Goal: Transaction & Acquisition: Book appointment/travel/reservation

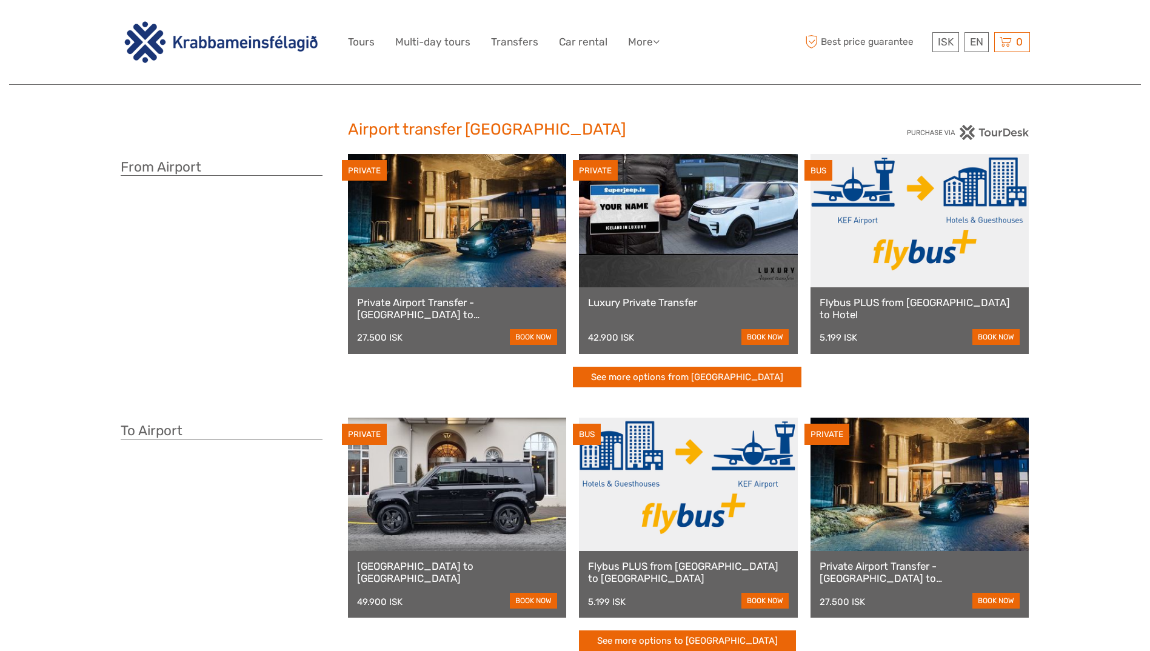
scroll to position [78, 0]
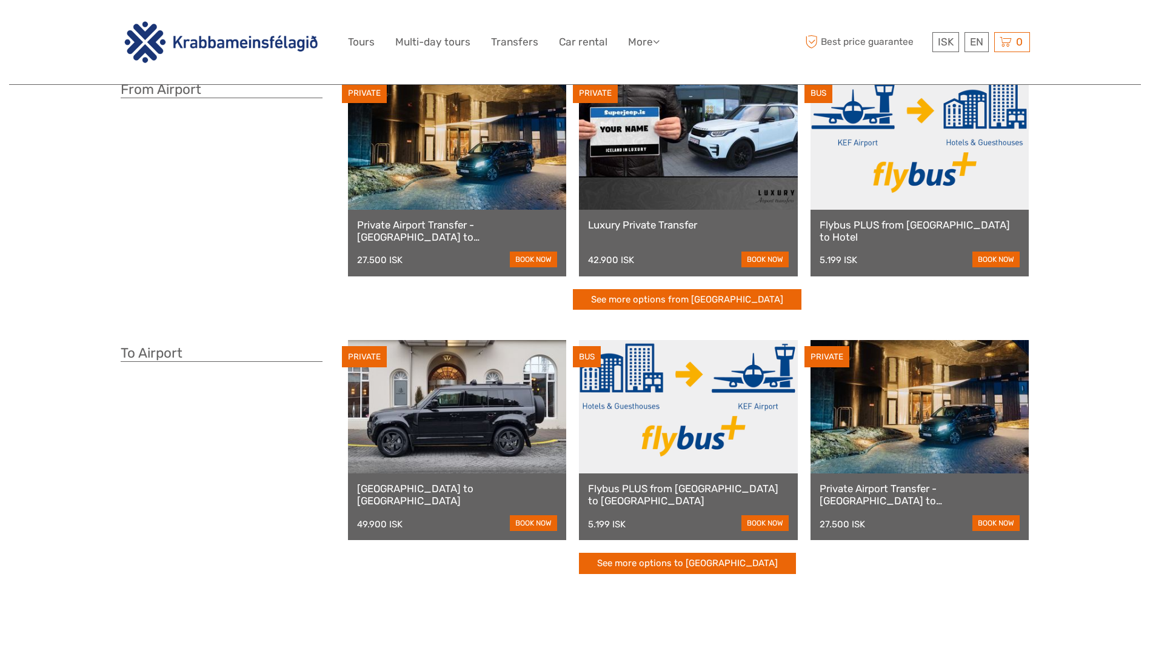
click at [704, 422] on link at bounding box center [688, 406] width 219 height 133
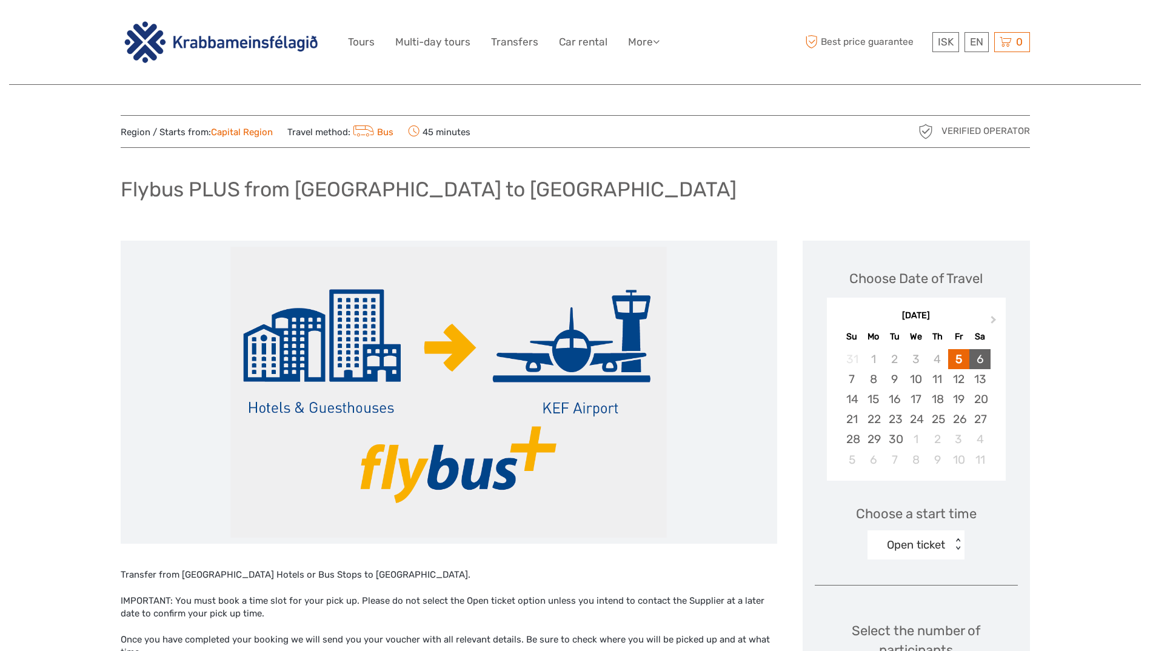
click at [978, 357] on div "6" at bounding box center [979, 359] width 21 height 20
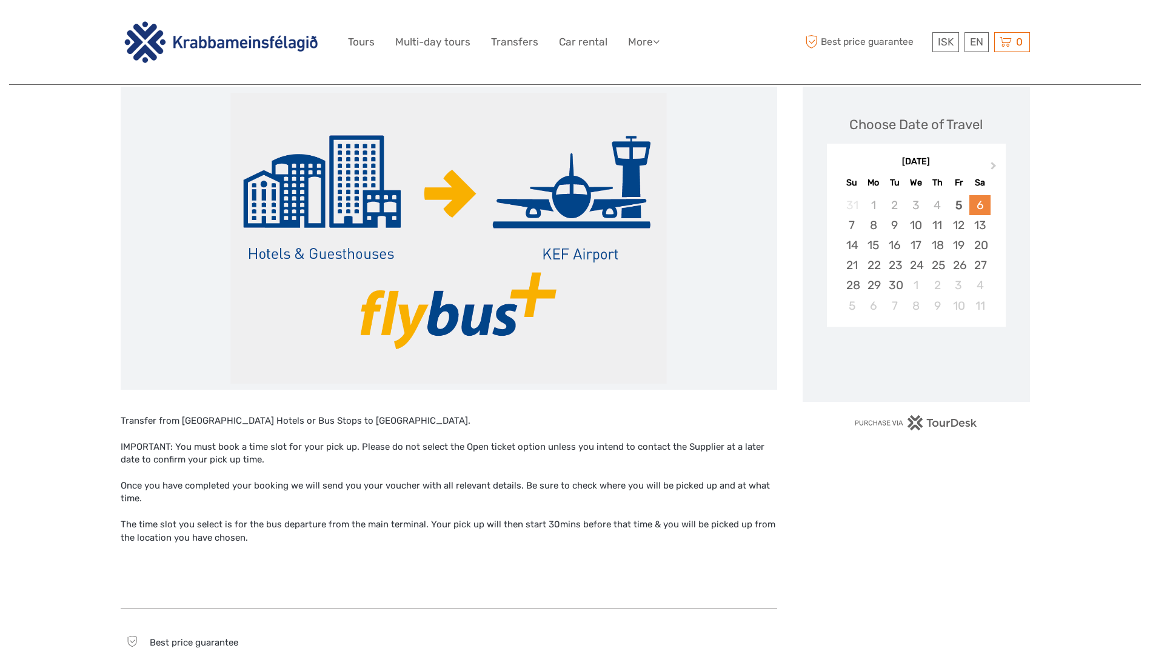
scroll to position [155, 0]
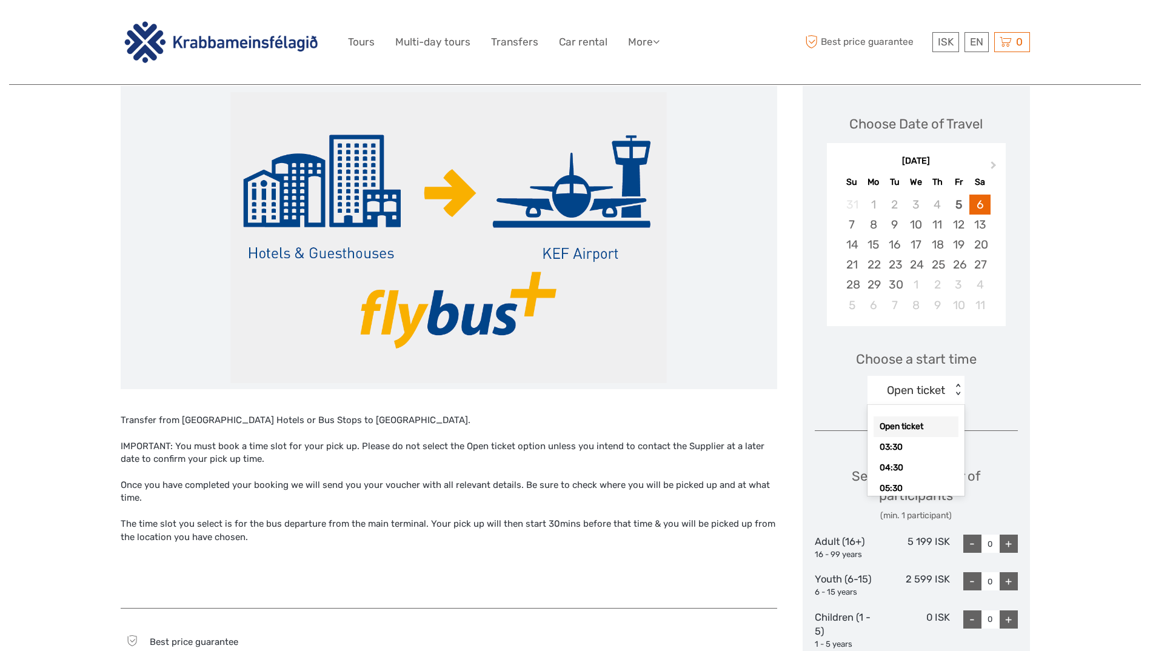
click at [960, 384] on div "Open ticket < >" at bounding box center [915, 390] width 97 height 29
click at [912, 458] on div "05:30" at bounding box center [915, 458] width 85 height 21
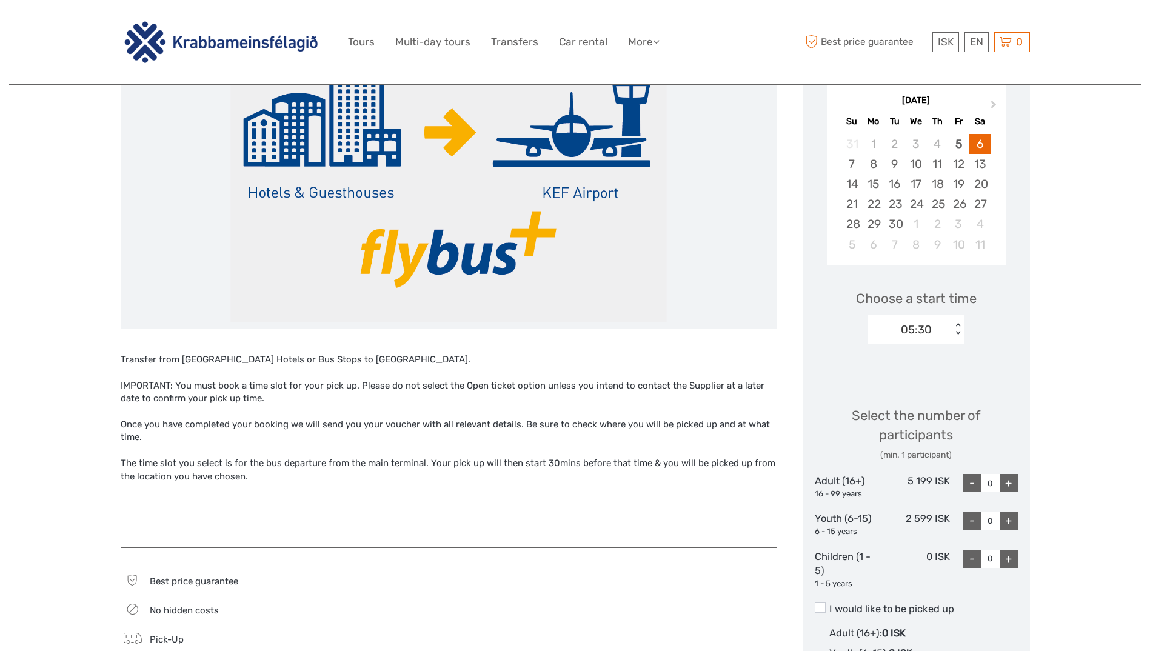
scroll to position [247, 0]
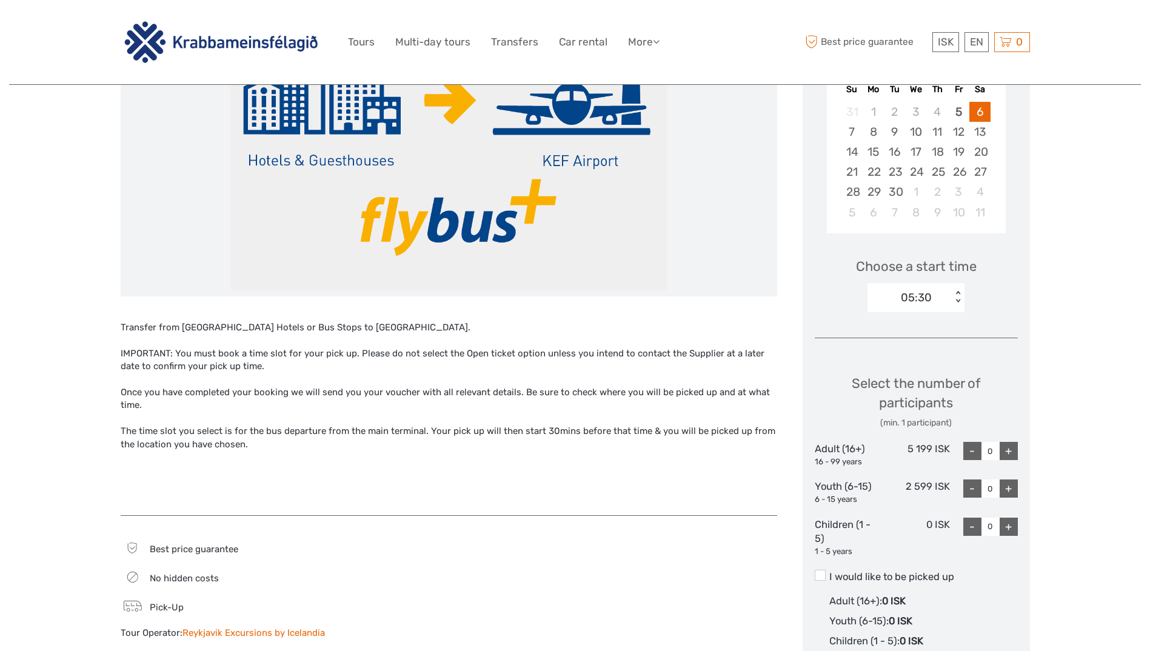
click at [1016, 453] on div "+" at bounding box center [1008, 451] width 18 height 18
type input "1"
click at [822, 576] on span at bounding box center [820, 575] width 11 height 11
click at [829, 572] on input "I would like to be picked up" at bounding box center [829, 572] width 0 height 0
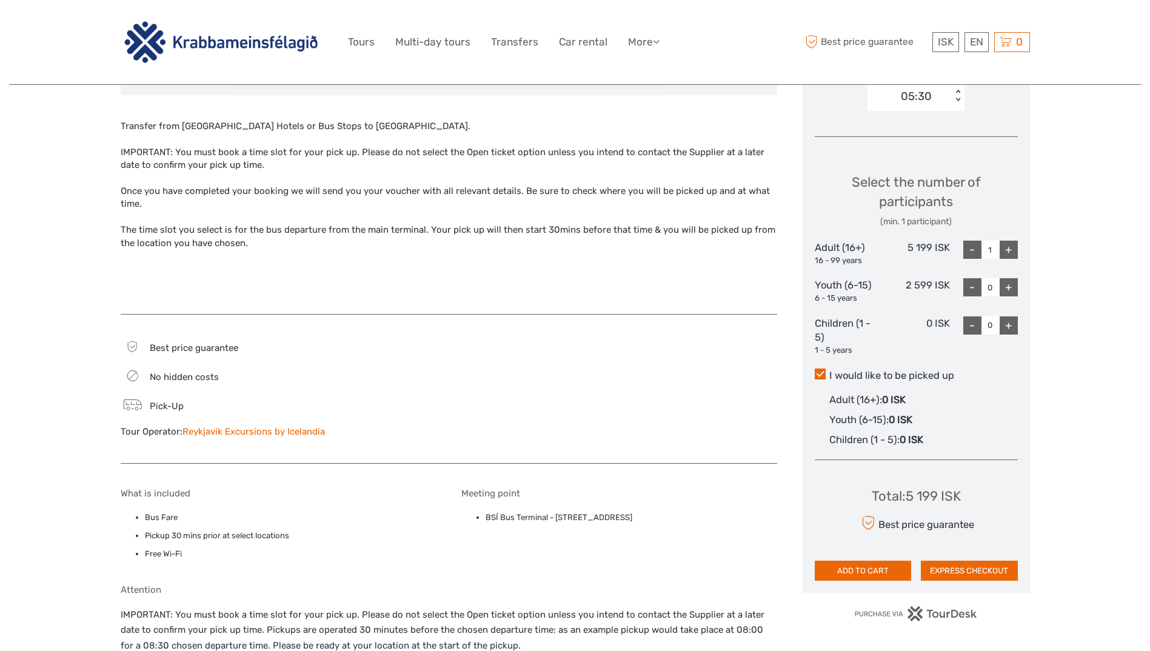
scroll to position [449, 0]
click at [881, 575] on button "ADD TO CART" at bounding box center [863, 570] width 97 height 21
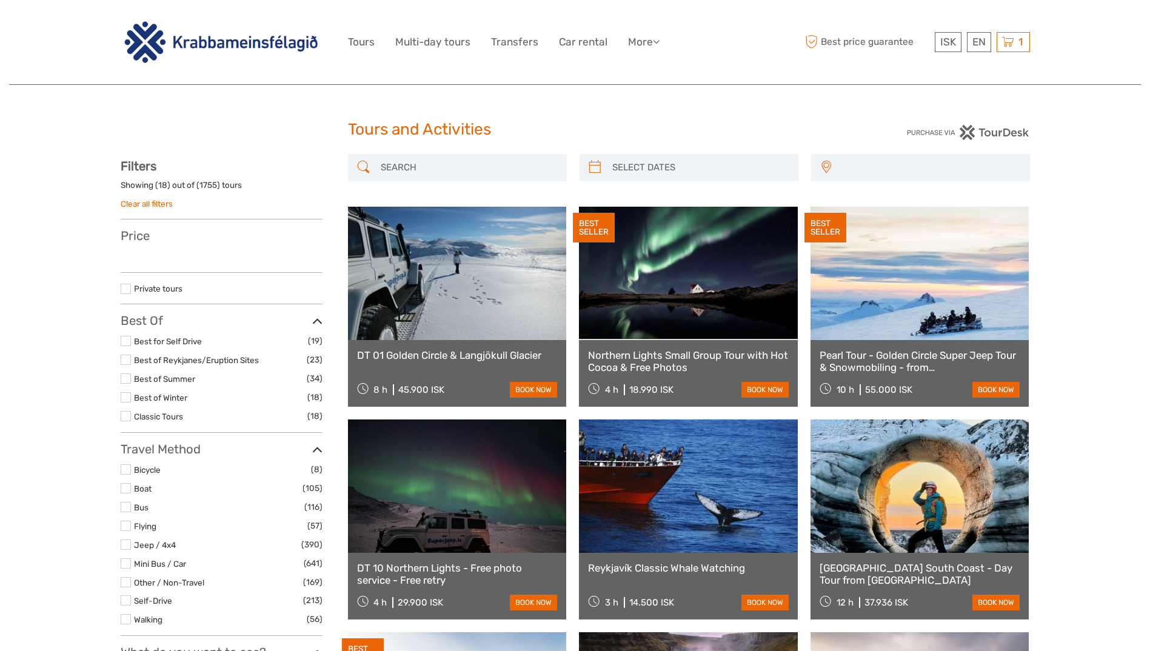
select select
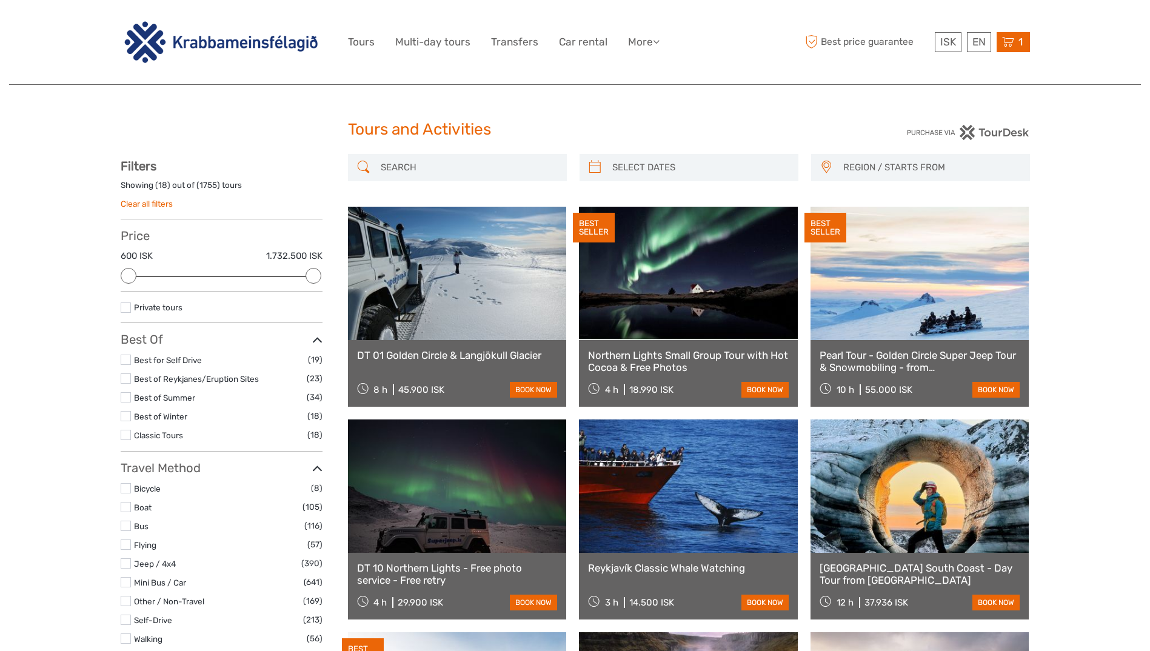
click at [1016, 41] on span "1" at bounding box center [1020, 42] width 8 height 12
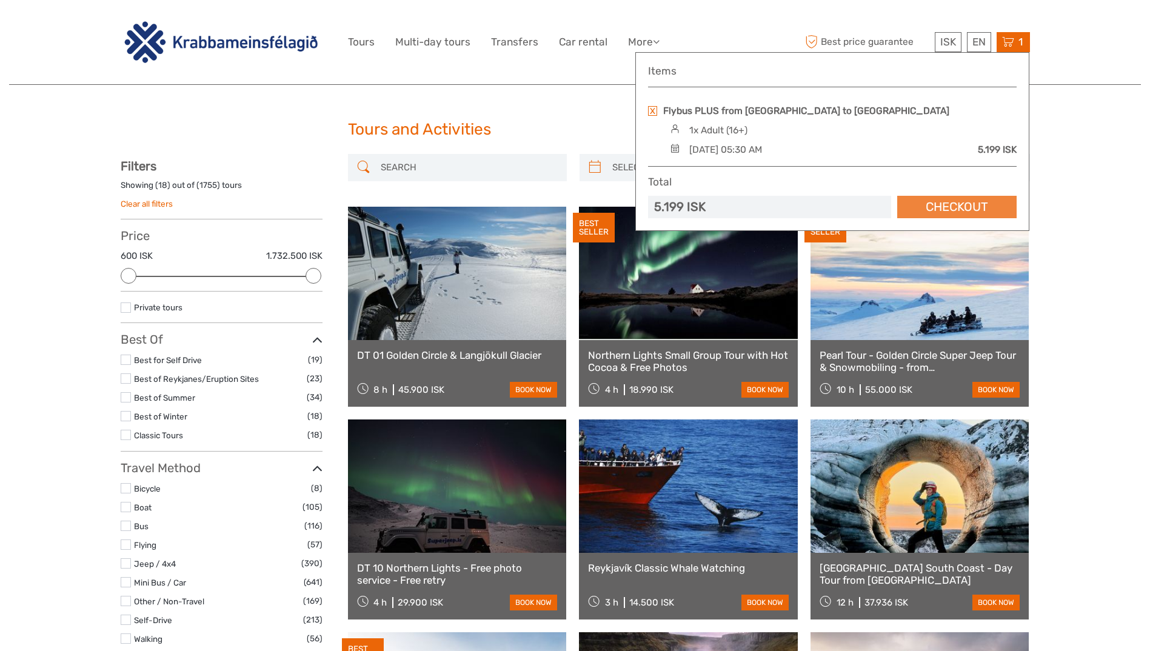
click at [975, 210] on link "Checkout" at bounding box center [956, 207] width 119 height 22
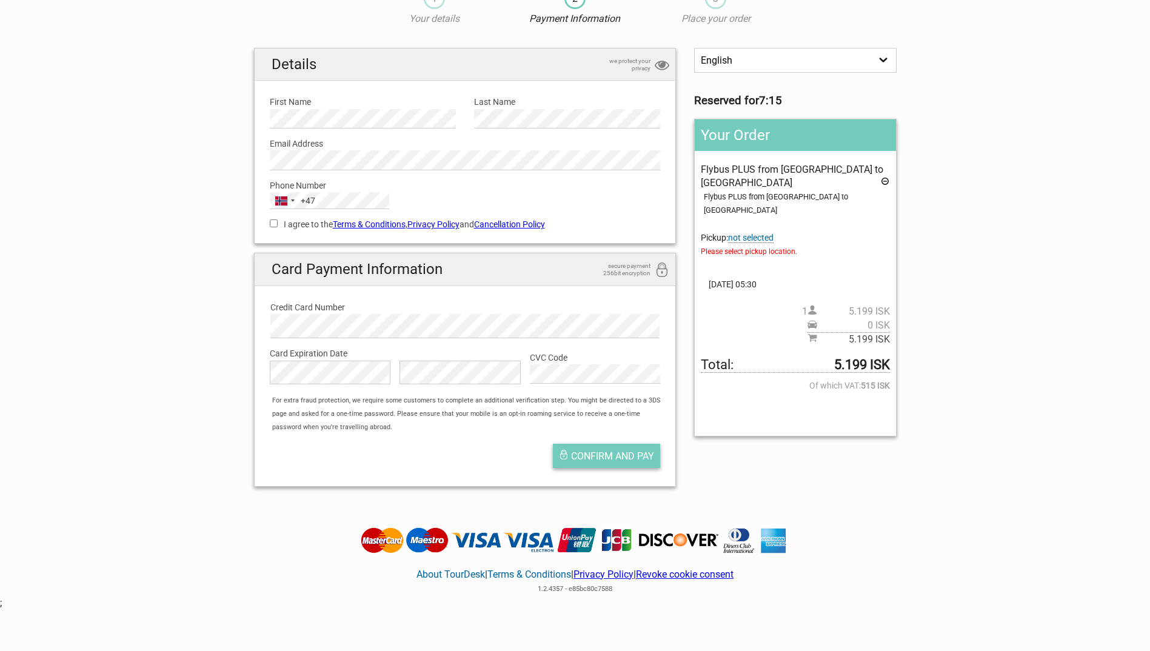
click at [631, 459] on span "Confirm and pay" at bounding box center [612, 456] width 83 height 12
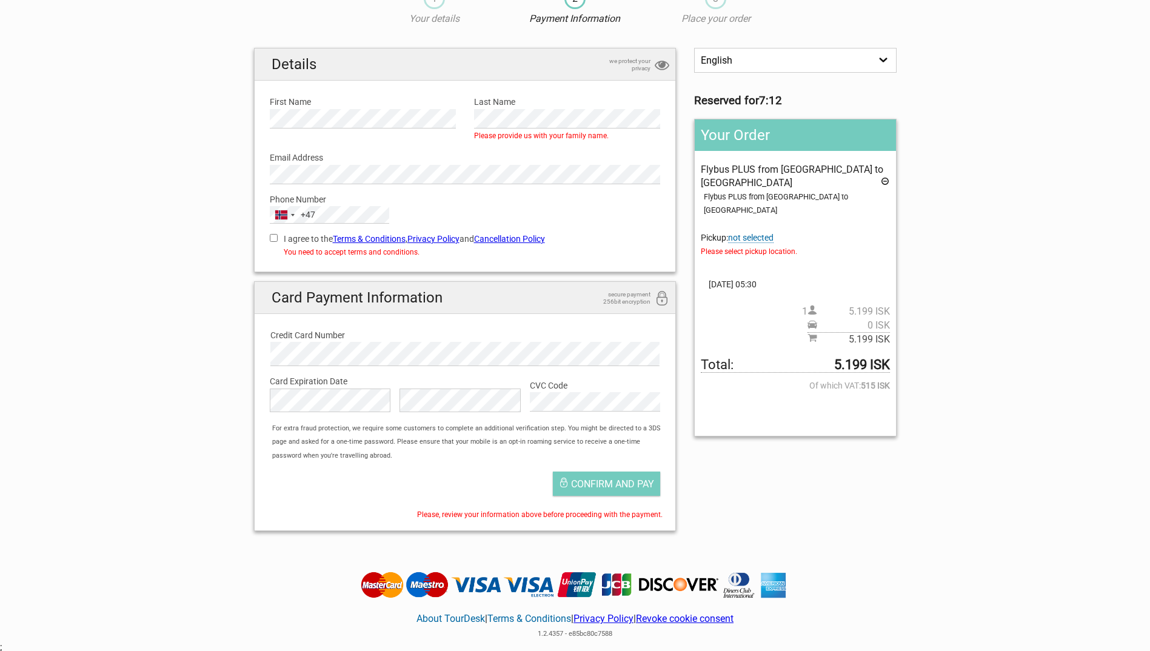
click at [273, 239] on input "I agree to the Terms & Conditions , Privacy Policy and Cancellation Policy" at bounding box center [274, 238] width 8 height 8
checkbox input "true"
click at [548, 459] on div "For extra fraud protection, we require some customers to complete an additional…" at bounding box center [470, 442] width 409 height 41
click at [598, 485] on span "Confirm and pay" at bounding box center [612, 484] width 83 height 12
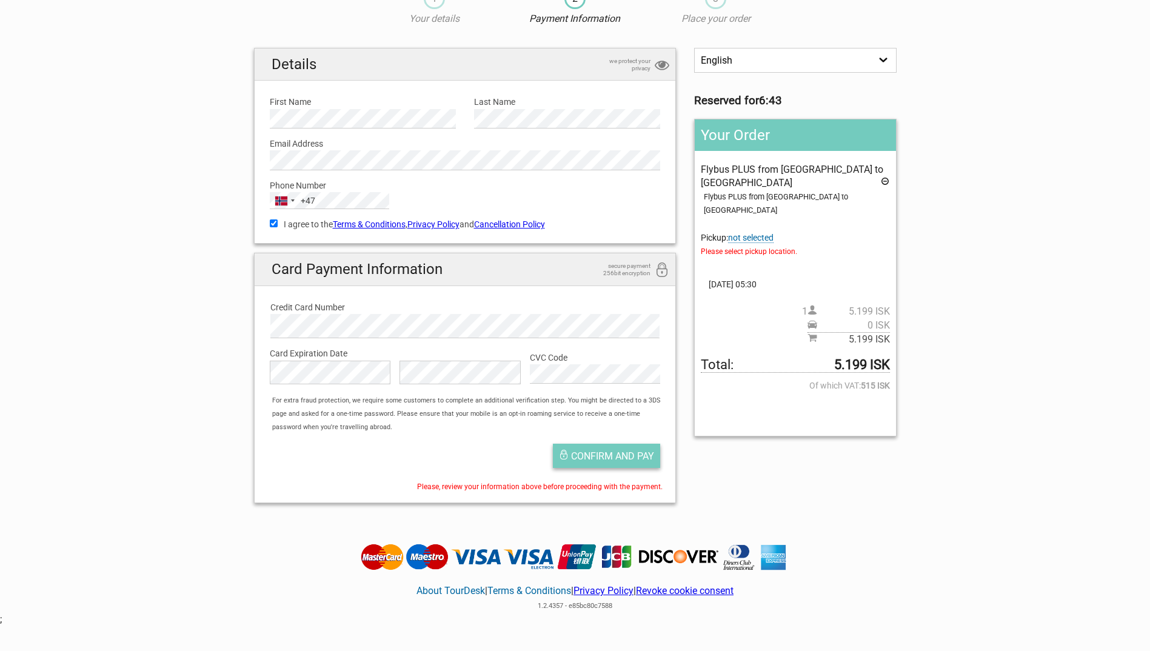
click at [595, 461] on span "Confirm and pay" at bounding box center [612, 456] width 83 height 12
click at [764, 233] on span "not selected" at bounding box center [750, 238] width 45 height 10
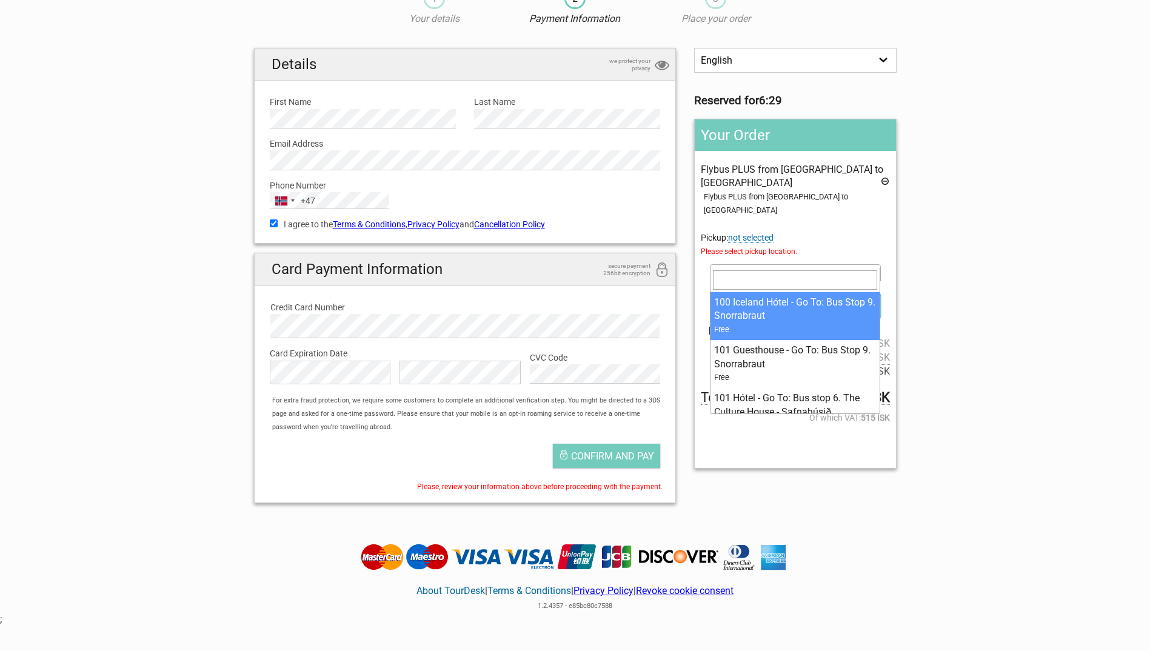
click at [870, 265] on span at bounding box center [874, 273] width 12 height 16
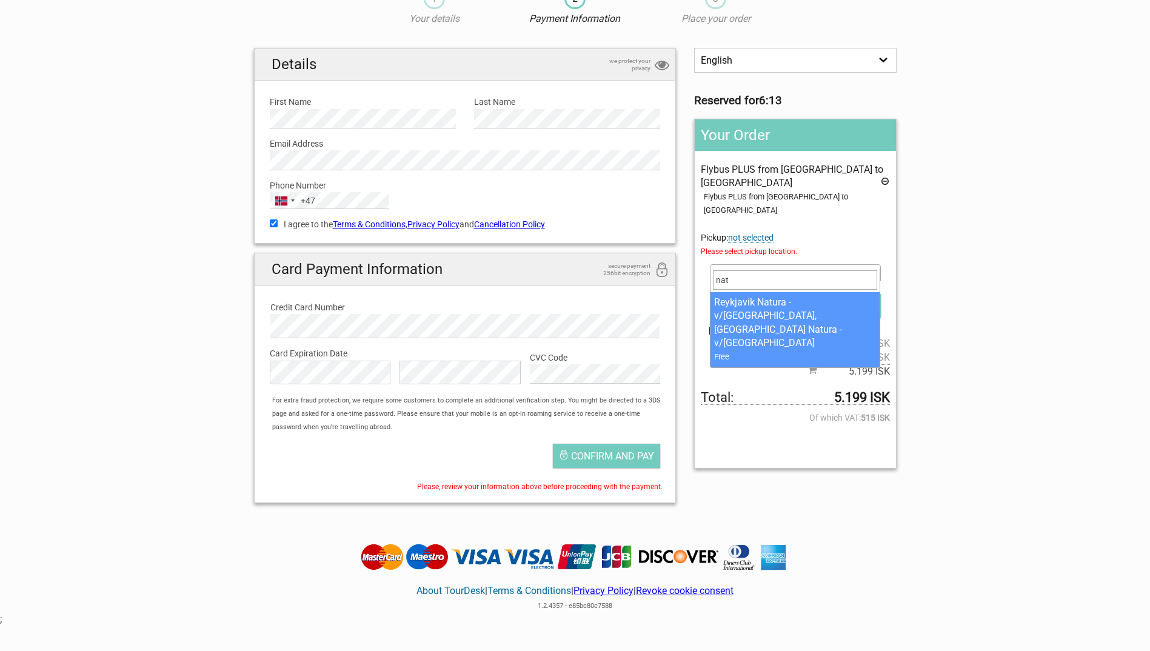
type input "nat"
select select "1093395"
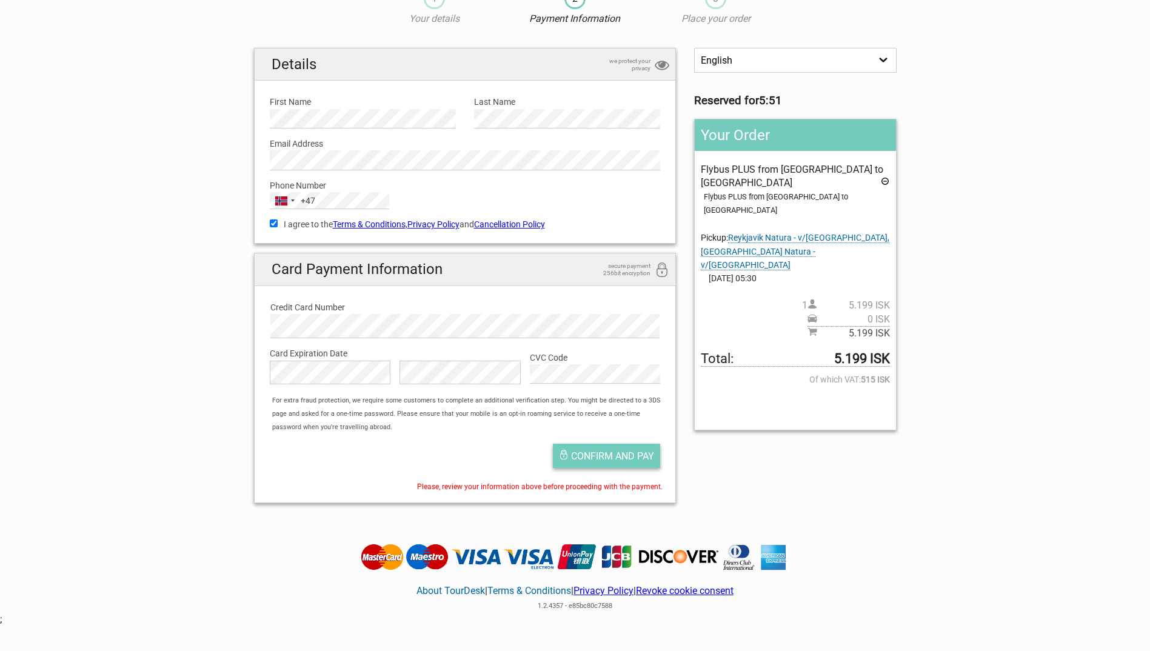
click at [625, 454] on span "Confirm and pay" at bounding box center [612, 456] width 83 height 12
